Goal: Information Seeking & Learning: Find specific page/section

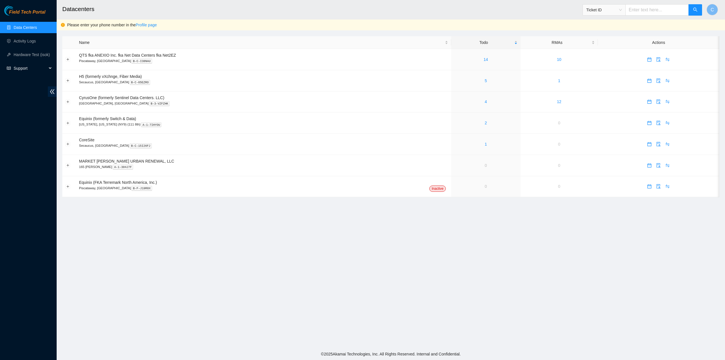
click at [48, 69] on div "Support" at bounding box center [28, 68] width 57 height 11
click at [33, 83] on link "Documentation" at bounding box center [27, 82] width 27 height 5
